Goal: Task Accomplishment & Management: Use online tool/utility

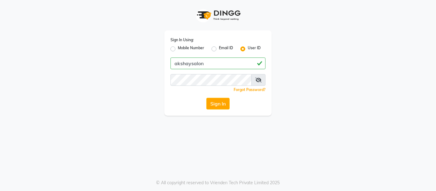
type input "akshaysalon"
click at [222, 107] on button "Sign In" at bounding box center [218, 104] width 23 height 12
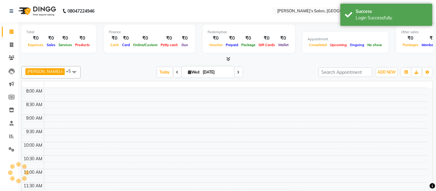
select select "en"
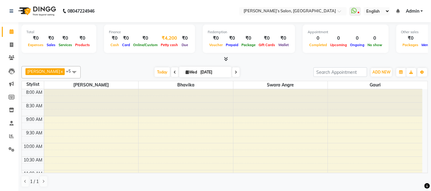
click at [161, 42] on div "Petty cash" at bounding box center [169, 44] width 20 height 6
click at [10, 48] on link "Invoice" at bounding box center [9, 45] width 15 height 10
select select "5150"
select select "service"
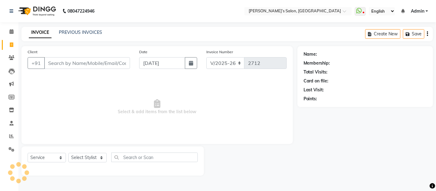
click at [94, 66] on input "Client" at bounding box center [87, 63] width 86 height 12
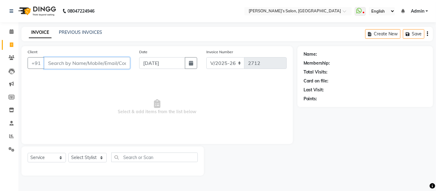
click at [67, 62] on input "Client" at bounding box center [87, 63] width 86 height 12
click at [74, 65] on input "Client" at bounding box center [87, 63] width 86 height 12
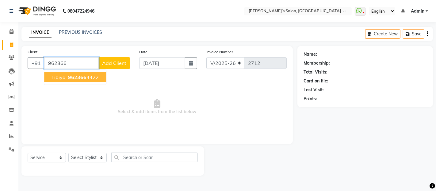
click at [75, 79] on span "962366" at bounding box center [77, 77] width 18 height 6
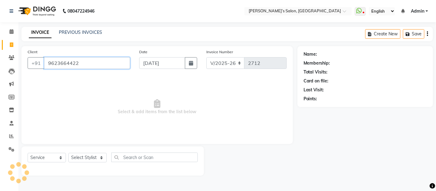
type input "9623664422"
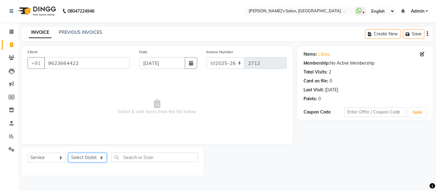
click at [87, 156] on select "Select Stylist Abdul Adil salmani Akshay thombare ali ANAS Anjali Ayaan Bhavika…" at bounding box center [87, 158] width 38 height 10
select select "32734"
click at [68, 153] on select "Select Stylist Abdul Adil salmani Akshay thombare ali ANAS Anjali Ayaan Bhavika…" at bounding box center [87, 158] width 38 height 10
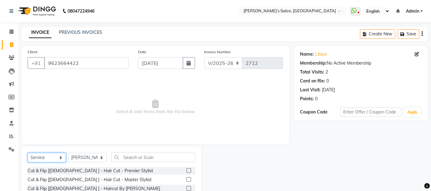
click at [47, 158] on select "Select Service Product Membership Package Voucher Prepaid Gift Card" at bounding box center [47, 158] width 38 height 10
select select "product"
click at [28, 153] on select "Select Service Product Membership Package Voucher Prepaid Gift Card" at bounding box center [47, 158] width 38 height 10
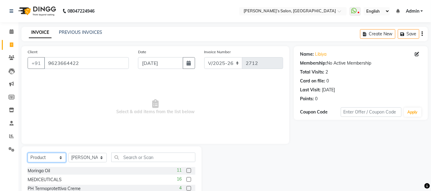
scroll to position [55, 0]
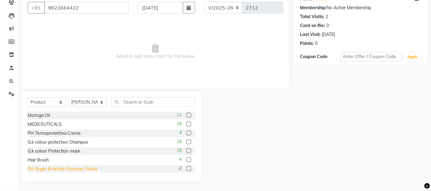
drag, startPoint x: 58, startPoint y: 170, endPoint x: 62, endPoint y: 164, distance: 6.7
click at [59, 170] on div "PH Argan & keratin Shampo / Mask" at bounding box center [63, 168] width 70 height 6
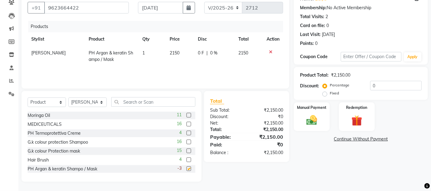
checkbox input "false"
drag, startPoint x: 310, startPoint y: 115, endPoint x: 346, endPoint y: 133, distance: 40.3
click at [311, 115] on img at bounding box center [311, 120] width 17 height 13
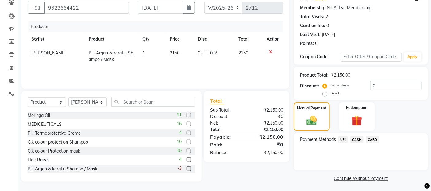
click at [370, 137] on span "CARD" at bounding box center [372, 139] width 13 height 7
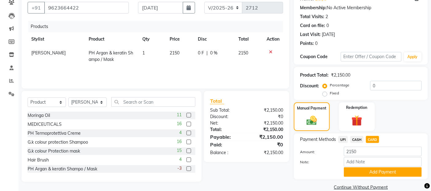
scroll to position [66, 0]
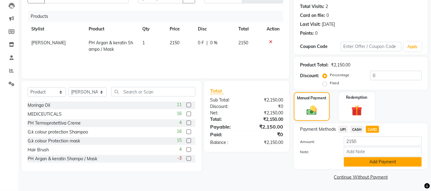
click at [372, 160] on button "Add Payment" at bounding box center [383, 162] width 78 height 10
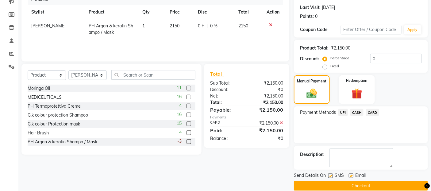
scroll to position [91, 0]
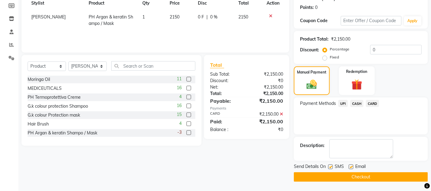
click at [372, 173] on button "Checkout" at bounding box center [361, 177] width 134 height 10
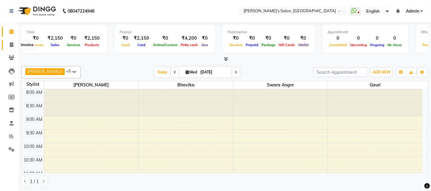
click at [10, 45] on icon at bounding box center [11, 44] width 3 height 5
select select "service"
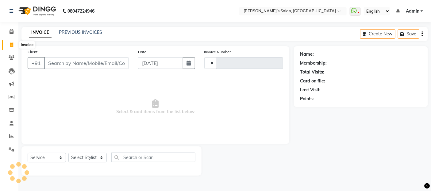
type input "2713"
select select "5150"
click at [119, 65] on input "Client" at bounding box center [87, 63] width 86 height 12
click at [85, 65] on input "Client" at bounding box center [87, 63] width 86 height 12
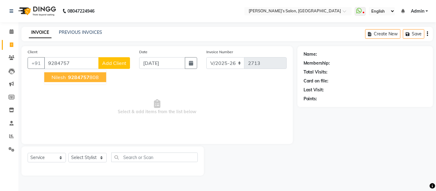
click at [67, 80] on ngb-highlight "9284757 808" at bounding box center [83, 77] width 32 height 6
type input "9284757808"
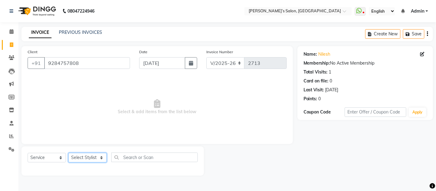
click at [75, 156] on select "Select Stylist [PERSON_NAME] [PERSON_NAME] Akshay [PERSON_NAME] ANAS [PERSON_NA…" at bounding box center [87, 158] width 38 height 10
select select "52310"
click at [68, 153] on select "Select Stylist [PERSON_NAME] [PERSON_NAME] Akshay [PERSON_NAME] ANAS [PERSON_NA…" at bounding box center [87, 158] width 38 height 10
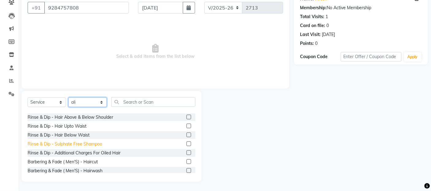
scroll to position [68, 0]
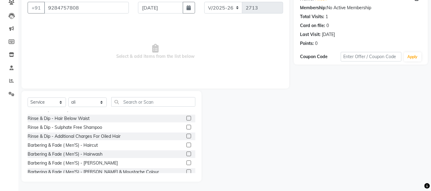
drag, startPoint x: 91, startPoint y: 145, endPoint x: 154, endPoint y: 77, distance: 93.2
click at [92, 145] on div "Barbering & Fade ( Men'S) - Haircut" at bounding box center [63, 145] width 70 height 6
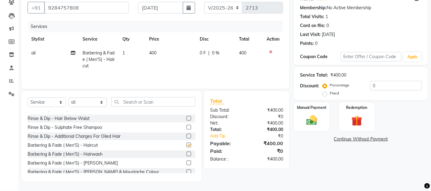
checkbox input "false"
click at [173, 47] on td "400" at bounding box center [171, 59] width 50 height 27
select select "52310"
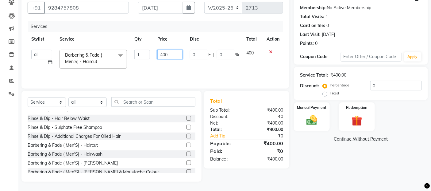
click at [172, 53] on input "400" at bounding box center [169, 55] width 25 height 10
type input "4"
type input "500"
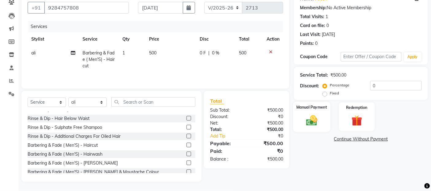
click at [305, 117] on img at bounding box center [312, 120] width 18 height 13
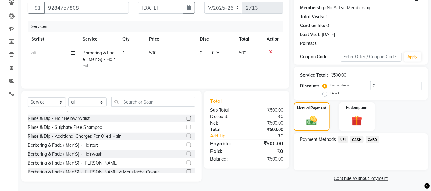
click at [343, 140] on span "UPI" at bounding box center [343, 139] width 10 height 7
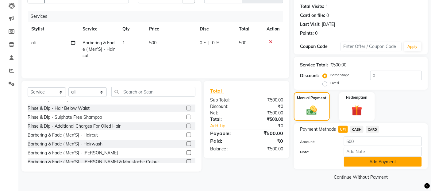
click at [366, 158] on button "Add Payment" at bounding box center [383, 162] width 78 height 10
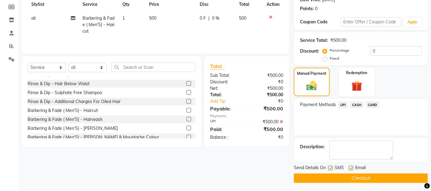
scroll to position [91, 0]
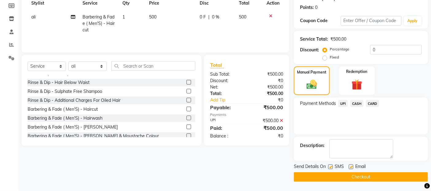
click at [366, 173] on button "Checkout" at bounding box center [361, 177] width 134 height 10
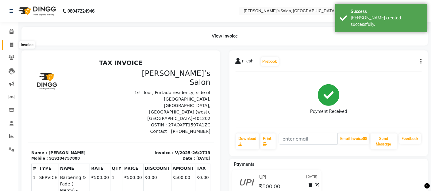
click at [10, 45] on icon at bounding box center [11, 44] width 3 height 5
select select "5150"
select select "service"
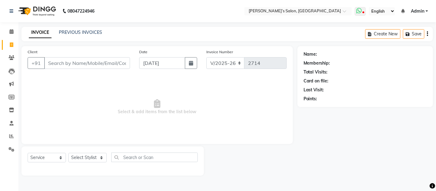
click at [360, 14] on span at bounding box center [360, 11] width 11 height 9
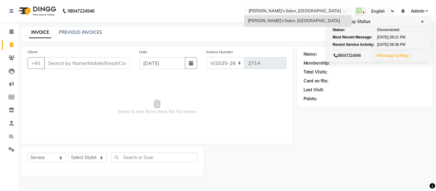
click at [351, 15] on ng-select "Select Location × Akshay’s Salon, Vasai Road West Akshay’s Salon, Vasai Road We…" at bounding box center [298, 11] width 107 height 8
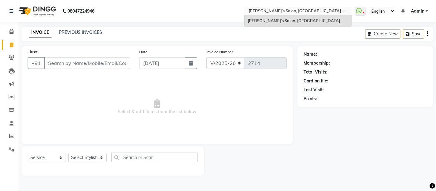
click at [336, 45] on main "INVOICE PREVIOUS INVOICES Create New Save Client +91 Date 03-09-2025 Invoice Nu…" at bounding box center [227, 106] width 418 height 158
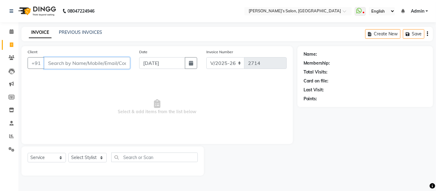
click at [69, 63] on input "Client" at bounding box center [87, 63] width 86 height 12
type input "9022375592"
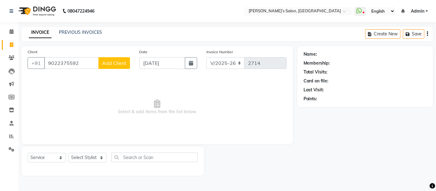
click at [105, 62] on span "Add Client" at bounding box center [114, 63] width 24 height 6
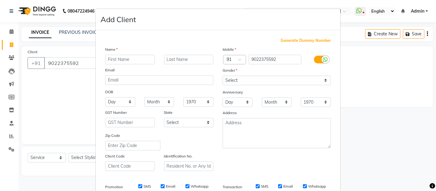
click at [122, 57] on input "text" at bounding box center [130, 60] width 50 height 10
type input "Disha"
click at [236, 79] on select "Select Male Female Other Prefer Not To Say" at bounding box center [277, 80] width 108 height 10
select select "female"
click at [223, 75] on select "Select Male Female Other Prefer Not To Say" at bounding box center [277, 80] width 108 height 10
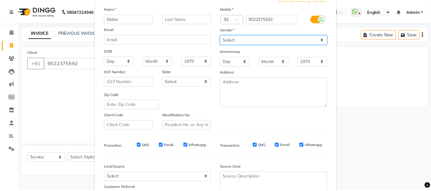
scroll to position [93, 0]
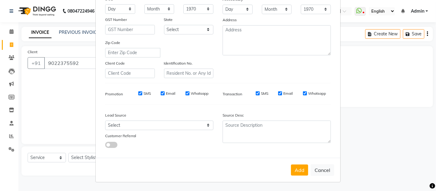
click at [307, 174] on div "Add Cancel" at bounding box center [218, 169] width 245 height 24
click at [305, 174] on button "Add" at bounding box center [299, 169] width 17 height 11
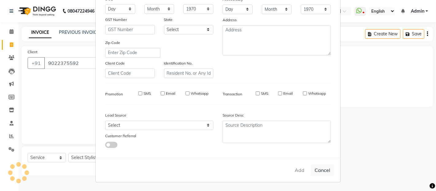
select select
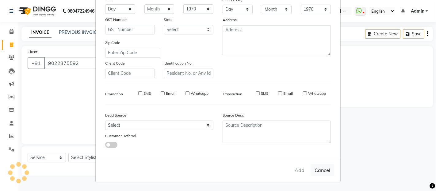
select select
checkbox input "false"
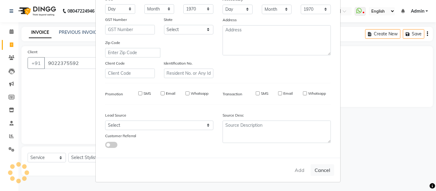
checkbox input "false"
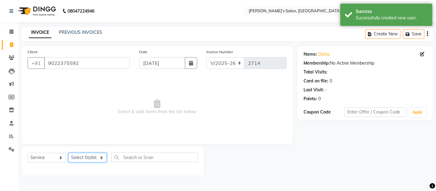
drag, startPoint x: 81, startPoint y: 158, endPoint x: 79, endPoint y: 154, distance: 4.1
click at [80, 156] on select "Select Stylist Abdul Adil salmani Akshay thombare ali ANAS Anjali Ayaan Bhavika…" at bounding box center [87, 158] width 38 height 10
select select "68504"
click at [68, 153] on select "Select Stylist Abdul Adil salmani Akshay thombare ali ANAS Anjali Ayaan Bhavika…" at bounding box center [87, 158] width 38 height 10
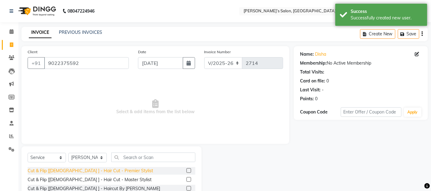
click at [91, 171] on div "Cut & Flip [Female ] - Hair Cut - Premier Stylist" at bounding box center [91, 170] width 126 height 6
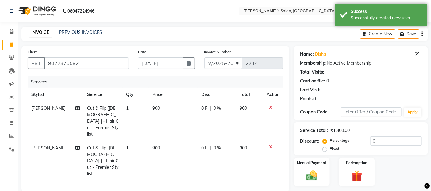
checkbox input "false"
click at [165, 111] on td "900" at bounding box center [173, 121] width 49 height 40
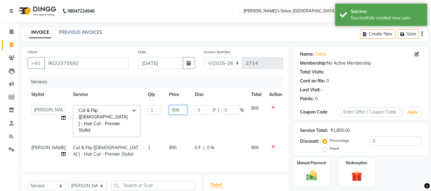
click at [174, 111] on input "900" at bounding box center [178, 110] width 18 height 10
type input "9"
type input "500"
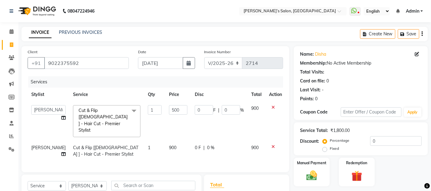
click at [35, 141] on td "Abdul" at bounding box center [49, 151] width 42 height 20
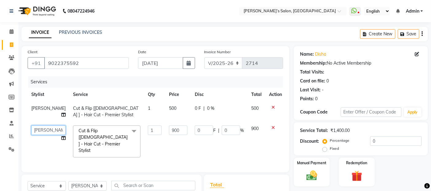
click at [36, 133] on select "Abdul Adil salmani Akshay thombare ali ANAS Anjali Ayaan Bhavika Gauri Kunal Ma…" at bounding box center [48, 130] width 34 height 10
select select "32734"
click at [172, 125] on input "900" at bounding box center [178, 130] width 18 height 10
type input "9"
type input "450"
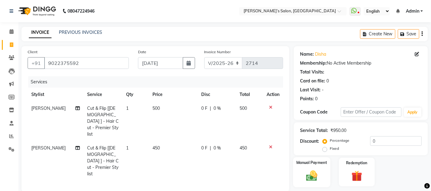
click at [306, 175] on img at bounding box center [312, 175] width 18 height 13
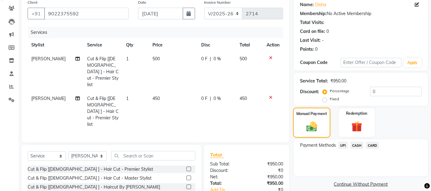
scroll to position [82, 0]
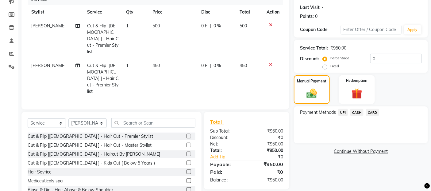
click at [343, 110] on span "UPI" at bounding box center [343, 112] width 10 height 7
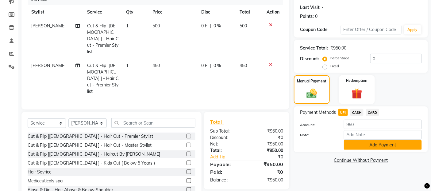
click at [369, 141] on button "Add Payment" at bounding box center [383, 145] width 78 height 10
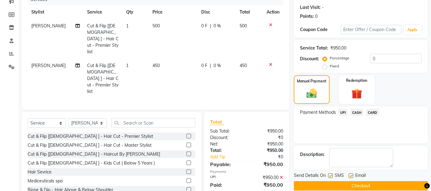
scroll to position [91, 0]
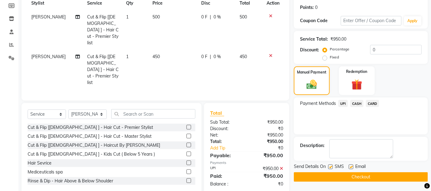
drag, startPoint x: 375, startPoint y: 176, endPoint x: 364, endPoint y: 174, distance: 11.6
click at [372, 175] on button "Checkout" at bounding box center [361, 177] width 134 height 10
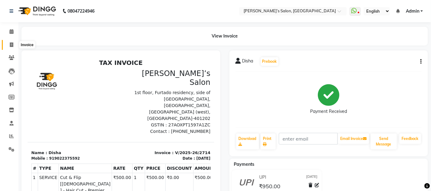
click at [11, 42] on icon at bounding box center [11, 44] width 3 height 5
select select "5150"
select select "service"
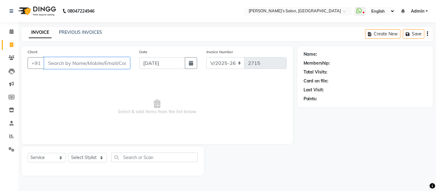
click at [126, 60] on input "Client" at bounding box center [87, 63] width 86 height 12
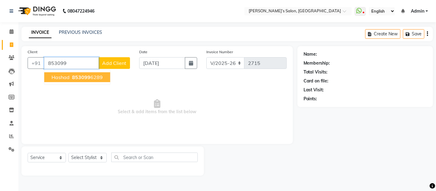
click at [97, 75] on ngb-highlight "853099 6289" at bounding box center [87, 77] width 32 height 6
type input "8530996289"
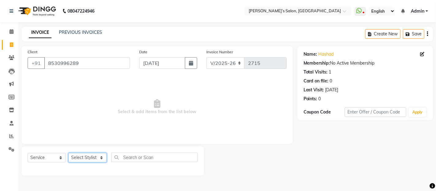
click at [77, 153] on select "Select Stylist Abdul Adil salmani Akshay thombare ali ANAS Anjali Ayaan Bhavika…" at bounding box center [87, 158] width 38 height 10
select select "46161"
click at [68, 153] on select "Select Stylist Abdul Adil salmani Akshay thombare ali ANAS Anjali Ayaan Bhavika…" at bounding box center [87, 158] width 38 height 10
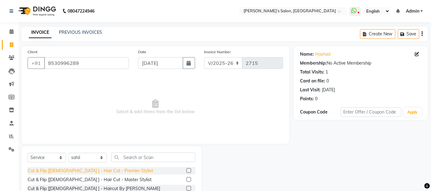
click at [86, 170] on div "Cut & Flip [Female ] - Hair Cut - Premier Stylist" at bounding box center [91, 170] width 126 height 6
checkbox input "false"
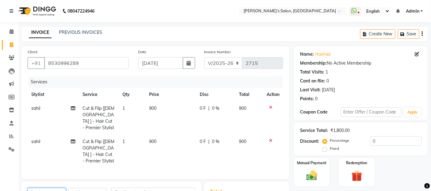
click at [91, 187] on select "Select Stylist Abdul Adil salmani Akshay thombare ali ANAS Anjali Ayaan Bhavika…" at bounding box center [87, 192] width 38 height 10
select select "32734"
click at [68, 187] on select "Select Stylist Abdul Adil salmani Akshay thombare ali ANAS Anjali Ayaan Bhavika…" at bounding box center [87, 192] width 38 height 10
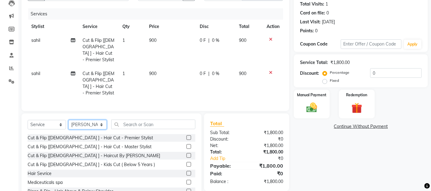
scroll to position [68, 0]
click at [156, 42] on span "900" at bounding box center [152, 40] width 7 height 6
select select "46161"
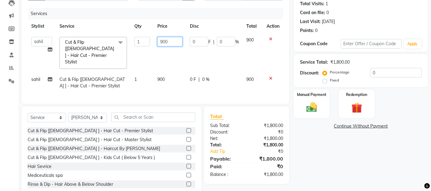
click at [160, 46] on input "900" at bounding box center [169, 42] width 25 height 10
click at [178, 42] on input "900" at bounding box center [169, 42] width 25 height 10
type input "9"
type input "500"
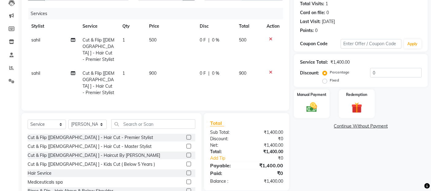
click at [170, 66] on td "900" at bounding box center [171, 82] width 50 height 33
select select "46161"
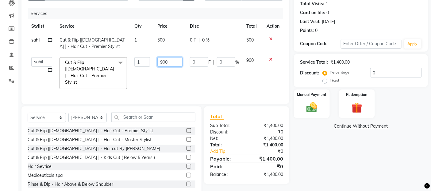
click at [170, 62] on input "900" at bounding box center [169, 62] width 25 height 10
type input "9"
type input "450"
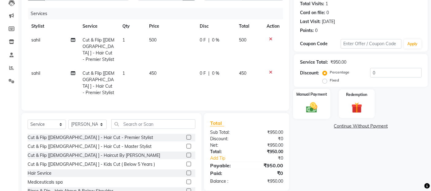
click at [316, 110] on img at bounding box center [312, 107] width 18 height 13
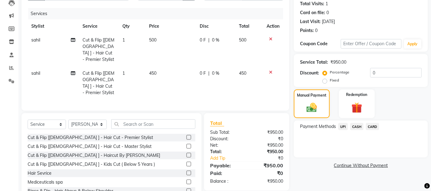
click at [352, 126] on span "CASH" at bounding box center [356, 126] width 13 height 7
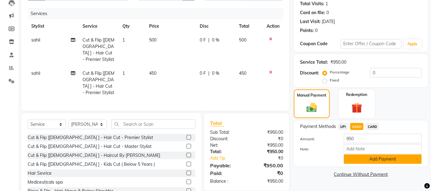
click at [363, 158] on button "Add Payment" at bounding box center [383, 159] width 78 height 10
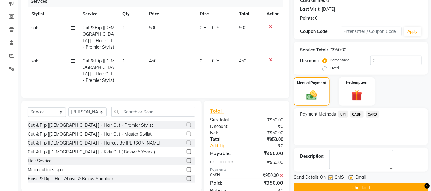
scroll to position [91, 0]
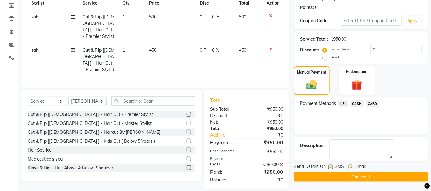
click at [355, 172] on button "Checkout" at bounding box center [361, 177] width 134 height 10
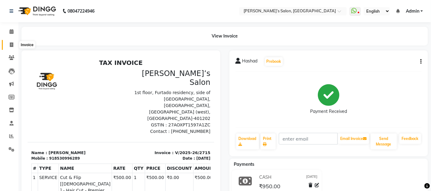
click at [10, 42] on icon at bounding box center [11, 44] width 3 height 5
select select "5150"
select select "service"
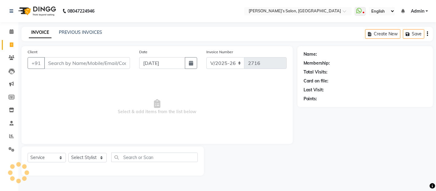
click at [97, 63] on input "Client" at bounding box center [87, 63] width 86 height 12
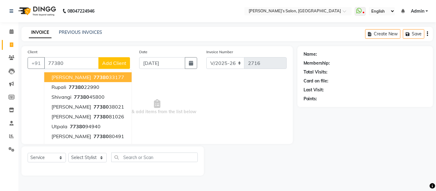
click at [101, 79] on ngb-highlight "77380 33177" at bounding box center [108, 77] width 32 height 6
type input "7738033177"
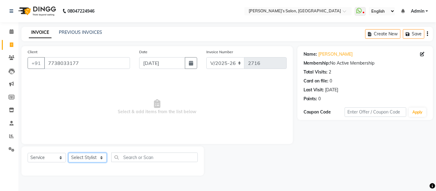
click at [81, 155] on select "Select Stylist Abdul Adil salmani Akshay thombare ali ANAS Anjali Ayaan Bhavika…" at bounding box center [87, 158] width 38 height 10
select select "33167"
click at [68, 153] on select "Select Stylist Abdul Adil salmani Akshay thombare ali ANAS Anjali Ayaan Bhavika…" at bounding box center [87, 158] width 38 height 10
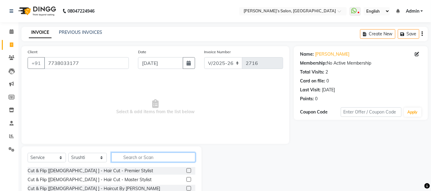
click at [121, 157] on input "text" at bounding box center [153, 157] width 84 height 10
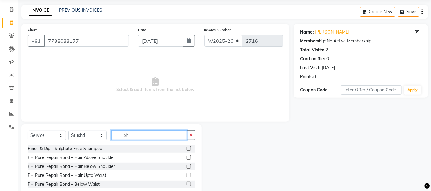
scroll to position [34, 0]
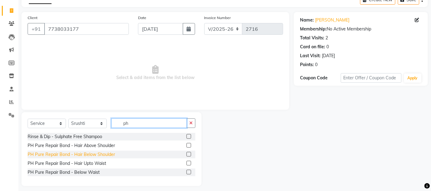
type input "ph"
click at [103, 153] on div "PH Pure Repair Bond - Hair Below Shoulder" at bounding box center [71, 154] width 87 height 6
checkbox input "false"
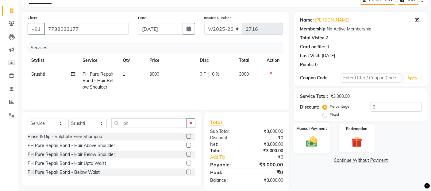
click at [317, 137] on img at bounding box center [312, 141] width 18 height 13
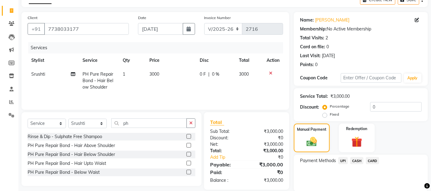
click at [358, 164] on span "CASH" at bounding box center [356, 160] width 13 height 7
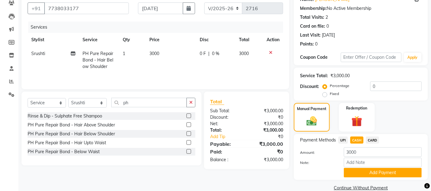
scroll to position [66, 0]
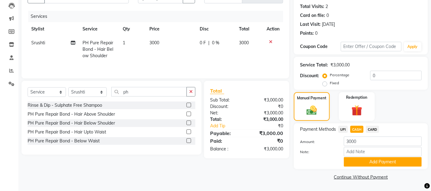
click at [358, 164] on button "Add Payment" at bounding box center [383, 162] width 78 height 10
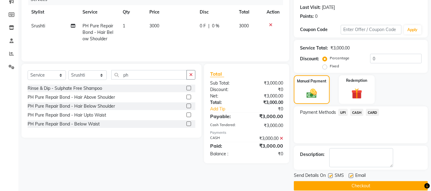
scroll to position [91, 0]
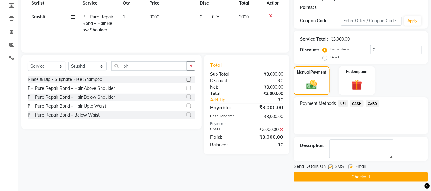
click at [352, 173] on button "Checkout" at bounding box center [361, 177] width 134 height 10
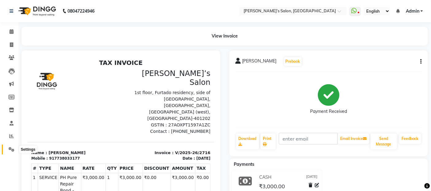
click at [15, 148] on span at bounding box center [11, 149] width 11 height 7
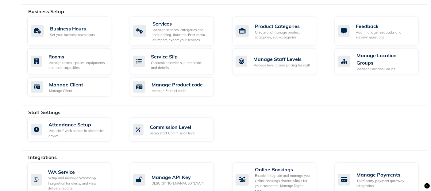
scroll to position [272, 0]
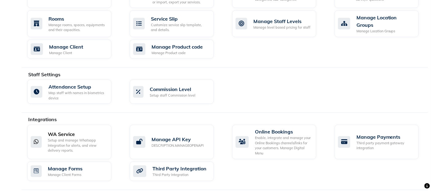
click at [96, 142] on div "Setup and manage Whatsapp Integration for alerts, and view delivery reports." at bounding box center [77, 145] width 59 height 15
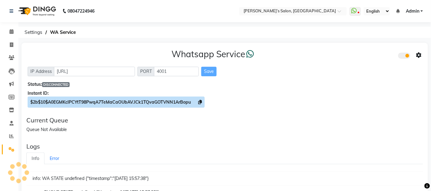
click at [110, 104] on span "$2b$10$A0EGMKcIPCYtT98PwqA7TeMaCaOUbAV.lCk1TQvaGOTVNN1ArBopu" at bounding box center [110, 102] width 160 height 6
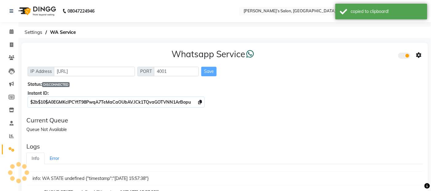
click at [305, 94] on div "Instant ID:" at bounding box center [225, 93] width 394 height 6
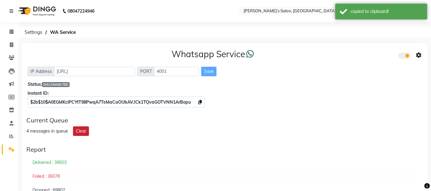
click at [78, 130] on button "Clear" at bounding box center [81, 131] width 16 height 10
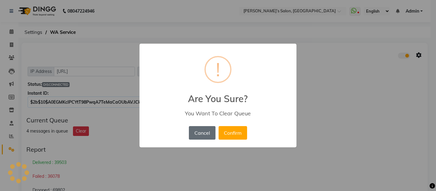
click at [195, 133] on button "Cancel" at bounding box center [202, 133] width 26 height 14
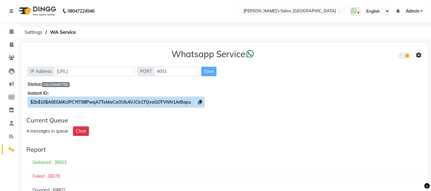
click at [42, 101] on span "$2b$10$A0EGMKcIPCYtT98PwqA7TeMaCaOUbAV.lCk1TQvaGOTVNN1ArBopu" at bounding box center [110, 102] width 160 height 6
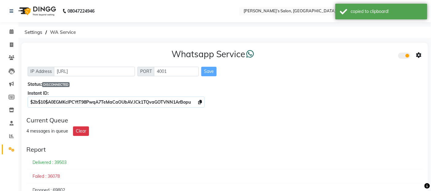
click at [75, 31] on span "WA Service" at bounding box center [63, 32] width 32 height 11
click at [9, 44] on span at bounding box center [11, 44] width 11 height 7
select select "5150"
select select "service"
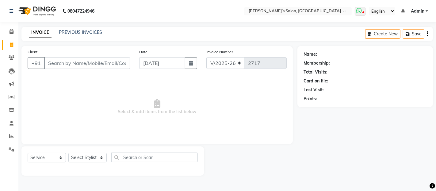
click at [365, 13] on icon at bounding box center [364, 12] width 2 height 3
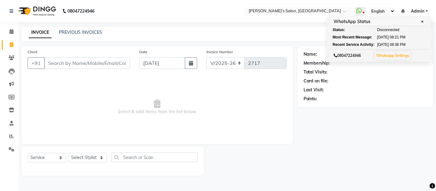
click at [280, 36] on div "INVOICE PREVIOUS INVOICES Create New Save" at bounding box center [227, 34] width 412 height 14
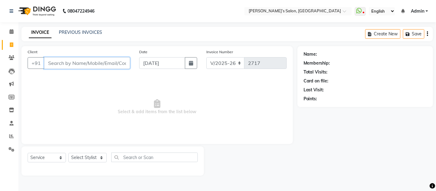
click at [53, 66] on input "Client" at bounding box center [87, 63] width 86 height 12
click at [78, 57] on input "Client" at bounding box center [87, 63] width 86 height 12
click at [78, 60] on input "Client" at bounding box center [87, 63] width 86 height 12
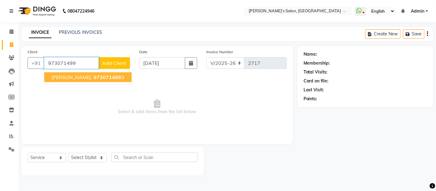
click at [56, 74] on span "Aalok" at bounding box center [72, 77] width 40 height 6
type input "9730714993"
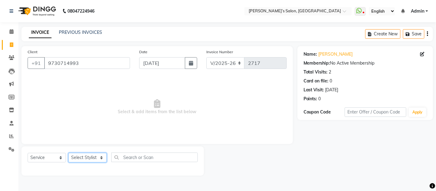
drag, startPoint x: 96, startPoint y: 159, endPoint x: 96, endPoint y: 153, distance: 5.8
click at [96, 157] on select "Select Stylist Abdul Adil salmani Akshay thombare ali ANAS Anjali Ayaan Bhavika…" at bounding box center [87, 158] width 38 height 10
select select "52310"
click at [68, 153] on select "Select Stylist Abdul Adil salmani Akshay thombare ali ANAS Anjali Ayaan Bhavika…" at bounding box center [87, 158] width 38 height 10
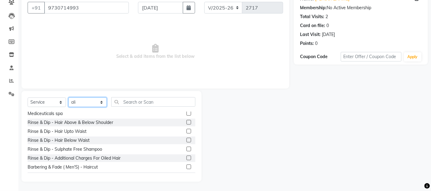
scroll to position [68, 0]
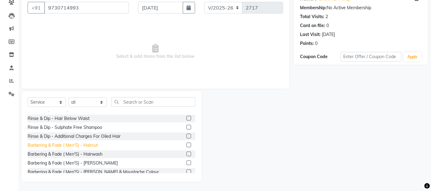
click at [79, 146] on div "Barbering & Fade ( Men'S) - Haircut" at bounding box center [63, 145] width 70 height 6
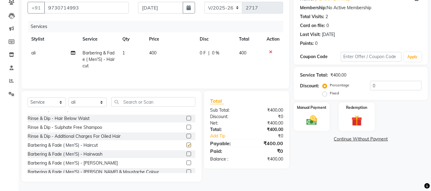
checkbox input "false"
click at [176, 55] on td "400" at bounding box center [171, 59] width 50 height 27
select select "52310"
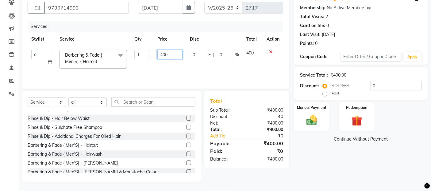
click at [169, 54] on input "400" at bounding box center [169, 55] width 25 height 10
type input "4"
type input "500"
click at [307, 114] on img at bounding box center [312, 120] width 18 height 13
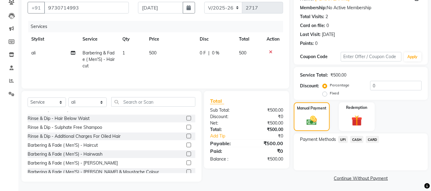
click at [346, 137] on span "UPI" at bounding box center [343, 139] width 10 height 7
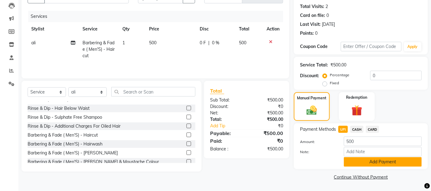
click at [361, 157] on button "Add Payment" at bounding box center [383, 162] width 78 height 10
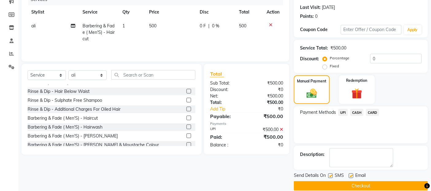
scroll to position [91, 0]
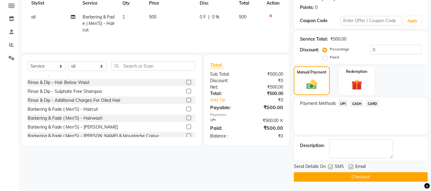
click at [361, 173] on button "Checkout" at bounding box center [361, 177] width 134 height 10
